Goal: Find specific page/section: Find specific page/section

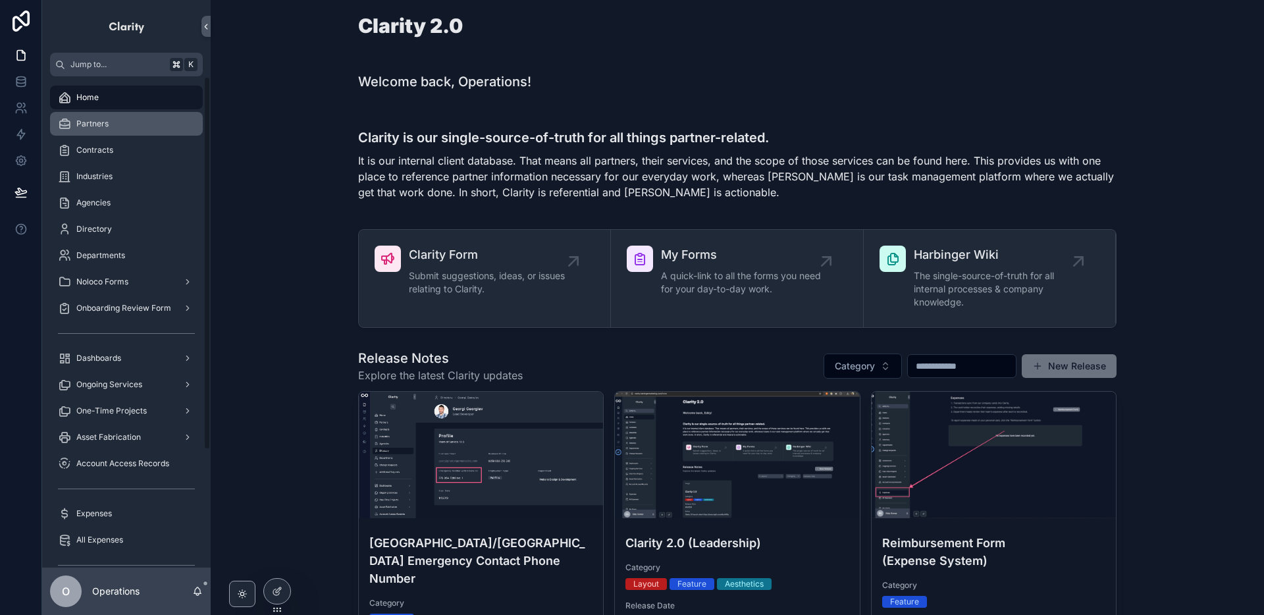
click at [140, 128] on div "Partners" at bounding box center [126, 123] width 137 height 21
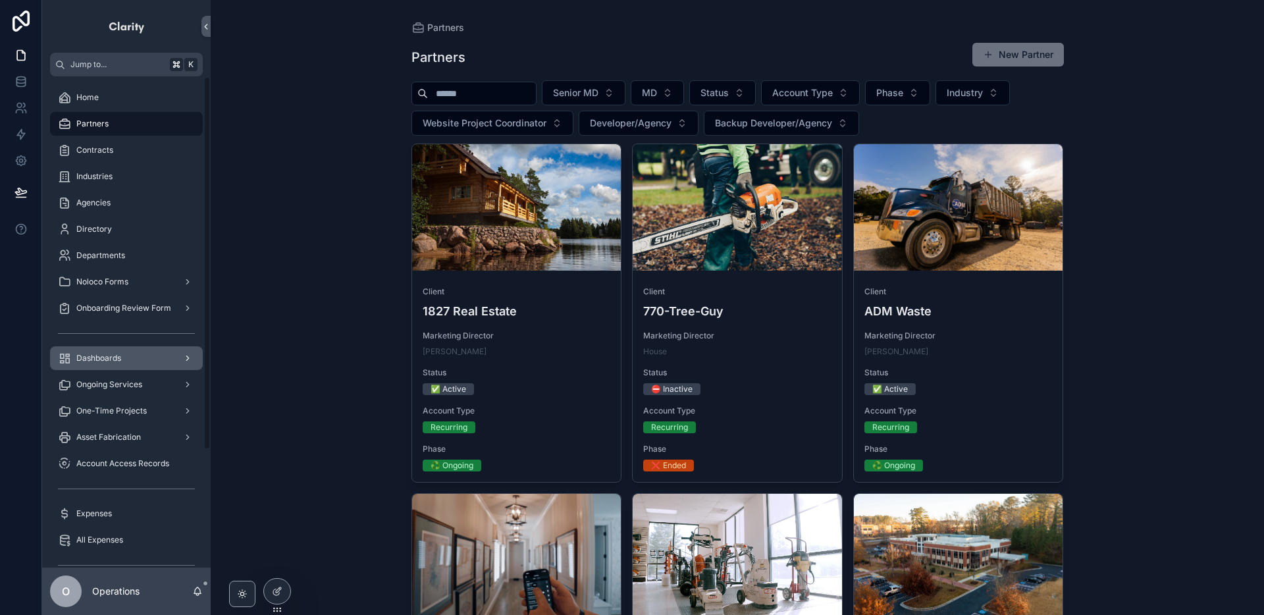
click at [127, 358] on div "Dashboards" at bounding box center [126, 358] width 137 height 21
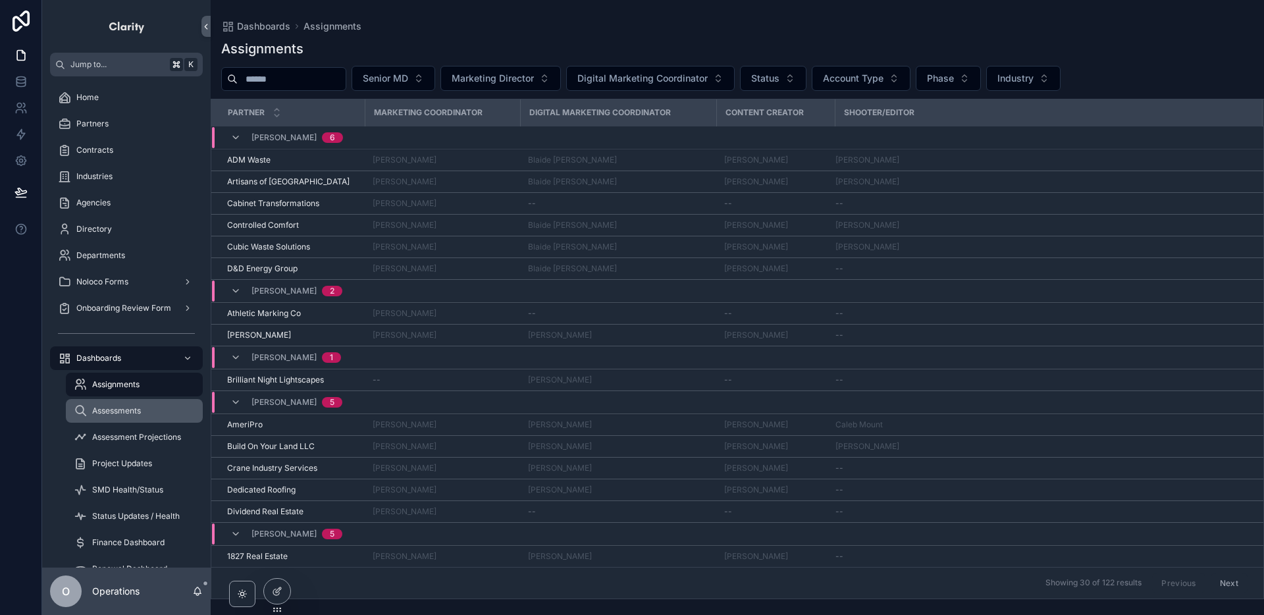
click at [157, 404] on div "Assessments" at bounding box center [134, 410] width 121 height 21
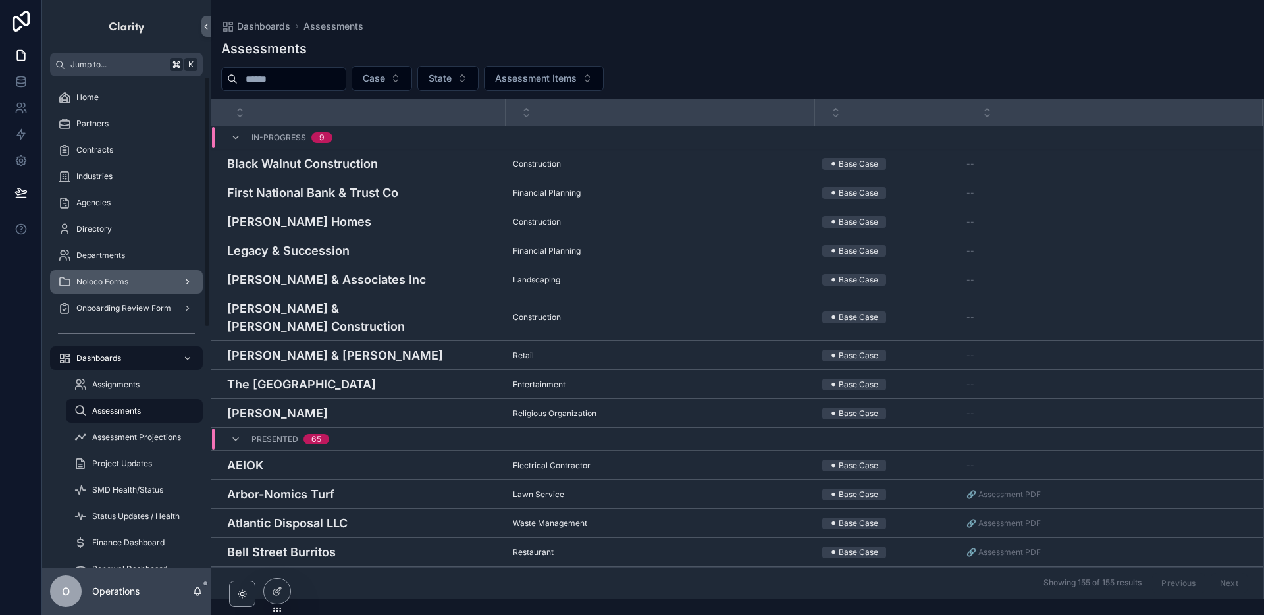
click at [109, 290] on div "Noloco Forms" at bounding box center [126, 281] width 137 height 21
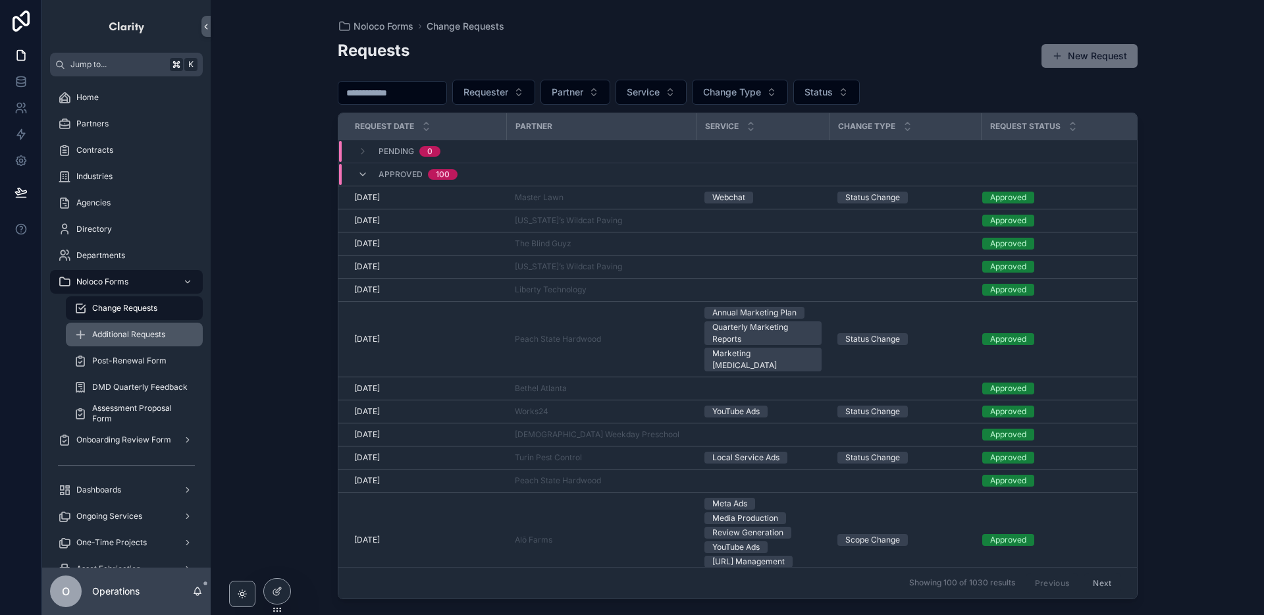
click at [144, 330] on span "Additional Requests" at bounding box center [128, 334] width 73 height 11
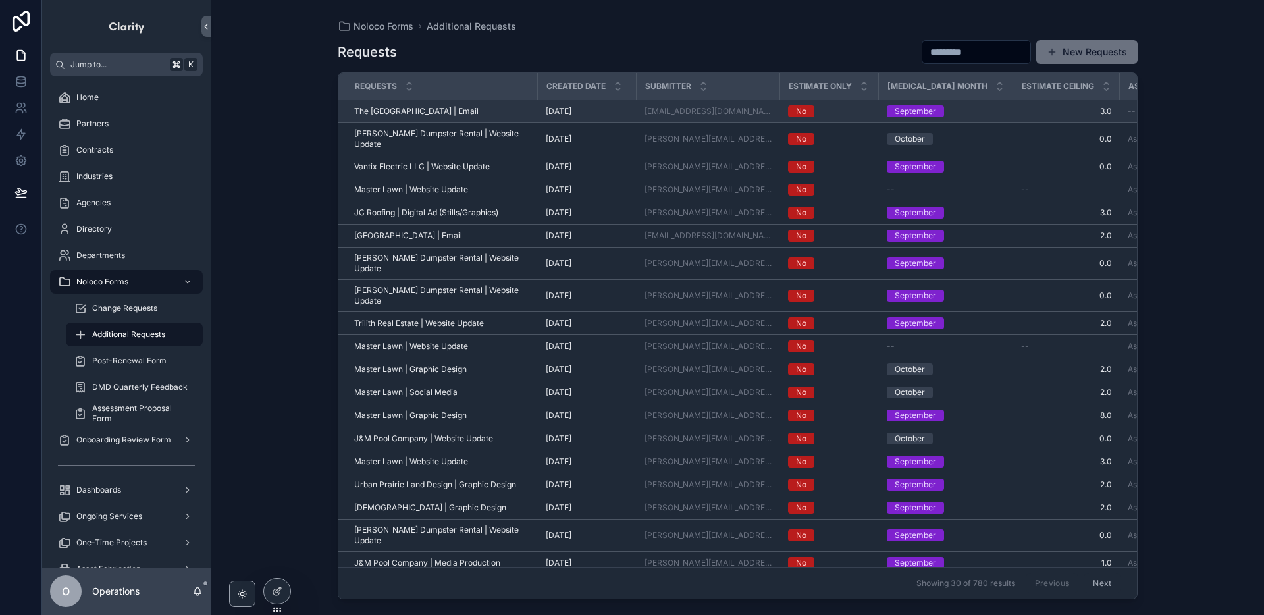
click at [483, 115] on div "The [GEOGRAPHIC_DATA] | Email The [GEOGRAPHIC_DATA] | Email" at bounding box center [442, 111] width 176 height 11
